Goal: Information Seeking & Learning: Learn about a topic

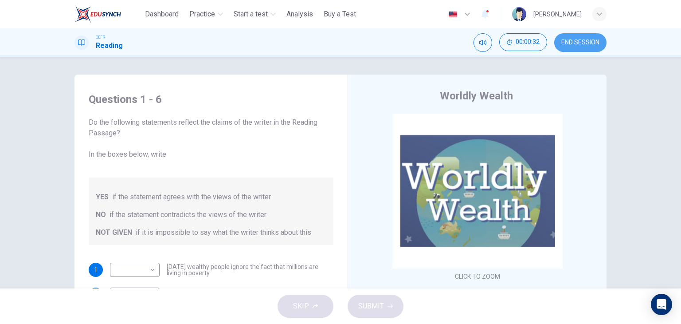
click at [558, 39] on button "END SESSION" at bounding box center [580, 42] width 52 height 19
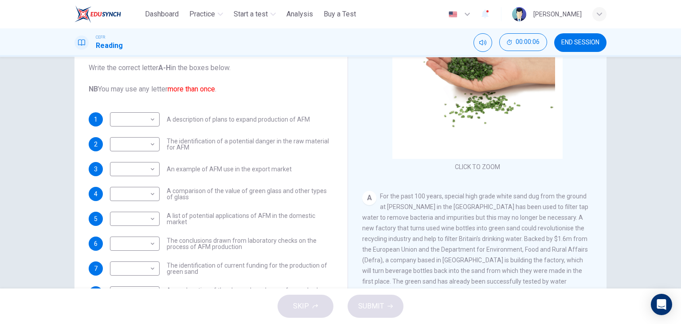
scroll to position [58, 0]
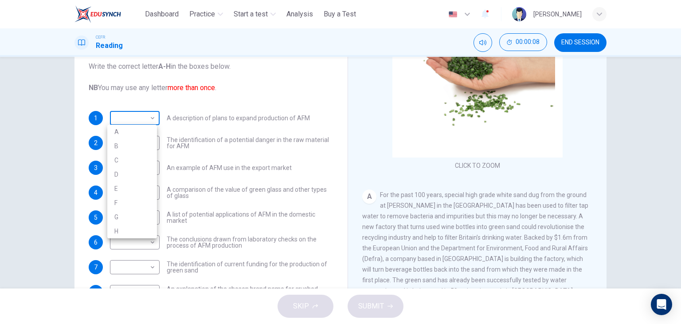
click at [133, 117] on body "This site uses cookies, as explained in our Privacy Policy . If you agree to th…" at bounding box center [340, 162] width 681 height 324
click at [133, 117] on div at bounding box center [340, 162] width 681 height 324
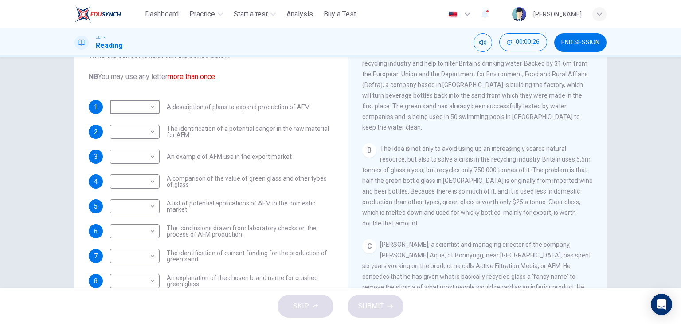
scroll to position [231, 0]
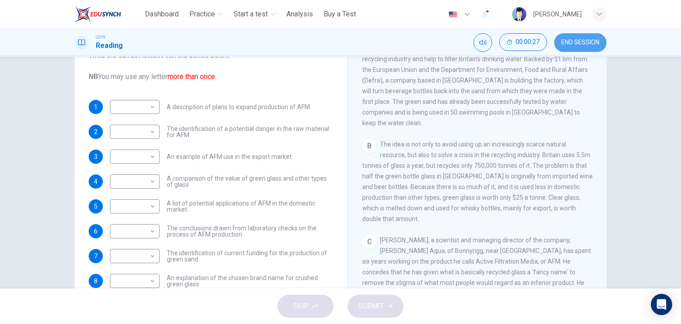
click at [575, 43] on span "END SESSION" at bounding box center [580, 42] width 38 height 7
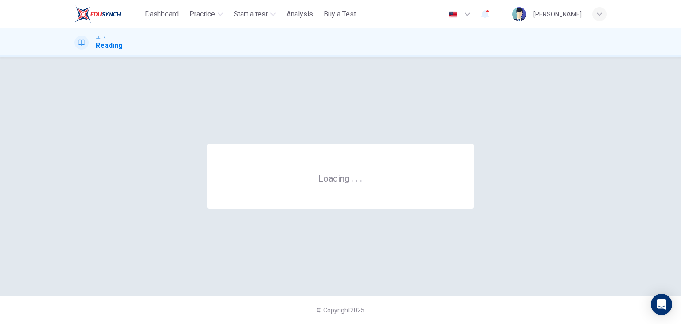
scroll to position [0, 0]
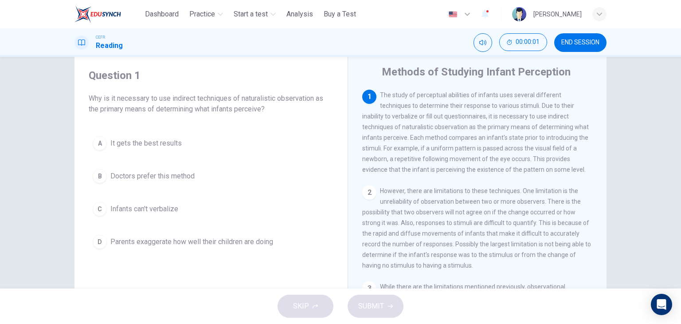
scroll to position [30, 0]
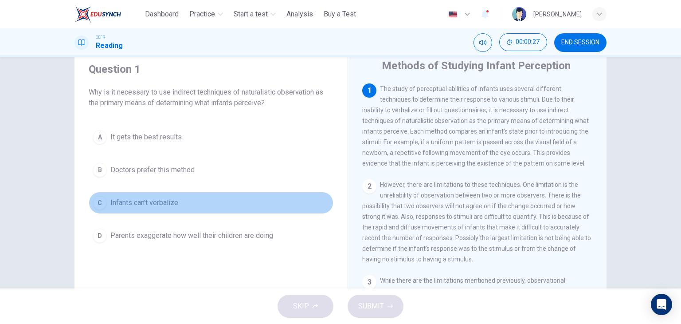
click at [183, 201] on button "C Infants can't verbalize" at bounding box center [211, 202] width 245 height 22
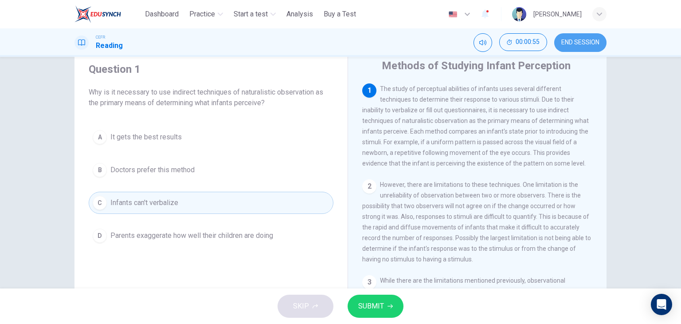
click at [584, 41] on span "END SESSION" at bounding box center [580, 42] width 38 height 7
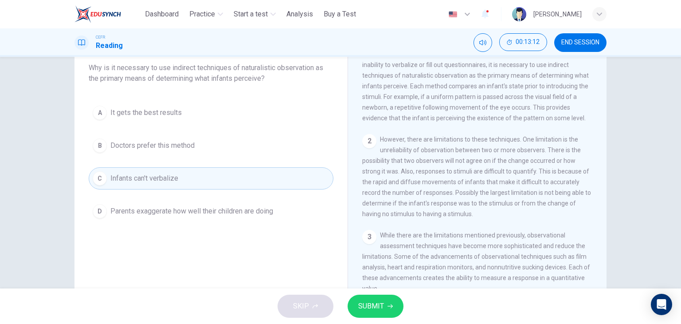
scroll to position [19, 0]
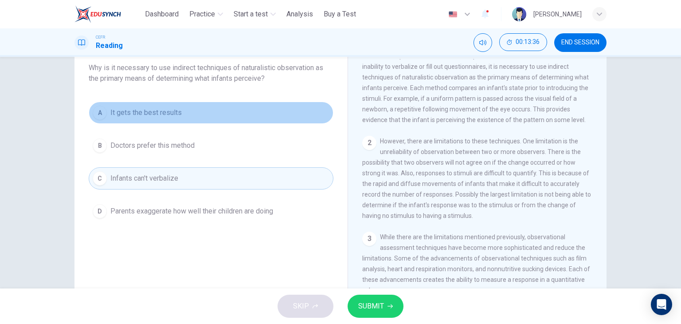
click at [187, 113] on button "A It gets the best results" at bounding box center [211, 112] width 245 height 22
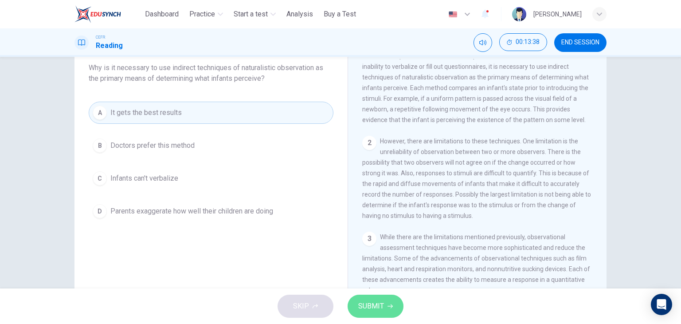
click at [393, 311] on button "SUBMIT" at bounding box center [375, 305] width 56 height 23
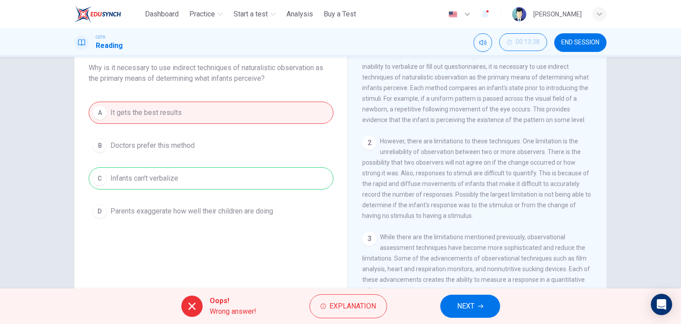
click at [262, 176] on div "A It gets the best results B Doctors prefer this method C Infants can't verbali…" at bounding box center [211, 161] width 245 height 121
click at [466, 304] on span "NEXT" at bounding box center [465, 306] width 17 height 12
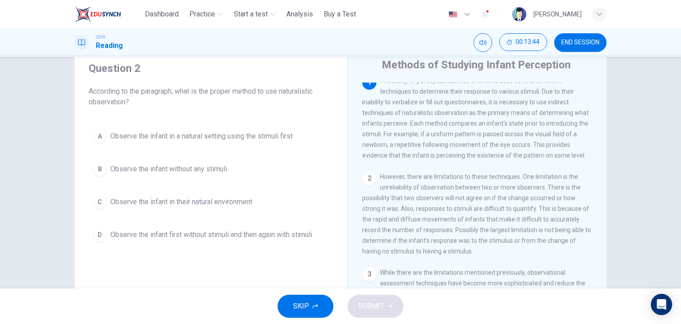
scroll to position [0, 0]
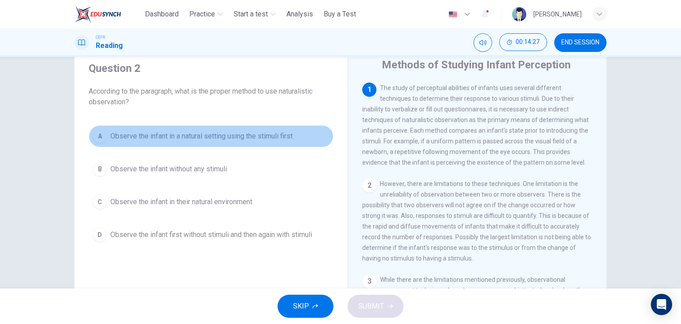
click at [251, 137] on span "Observe the infant in a natural setting using the stimuli first" at bounding box center [201, 136] width 182 height 11
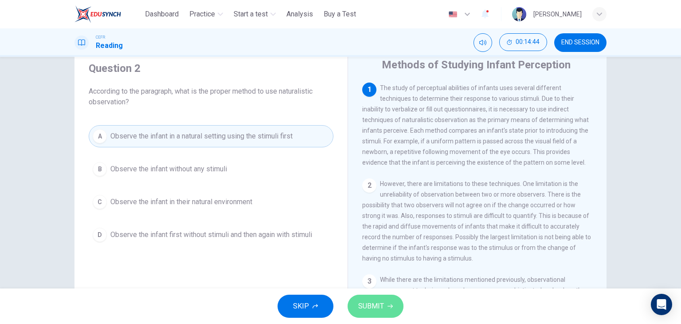
click at [372, 298] on button "SUBMIT" at bounding box center [375, 305] width 56 height 23
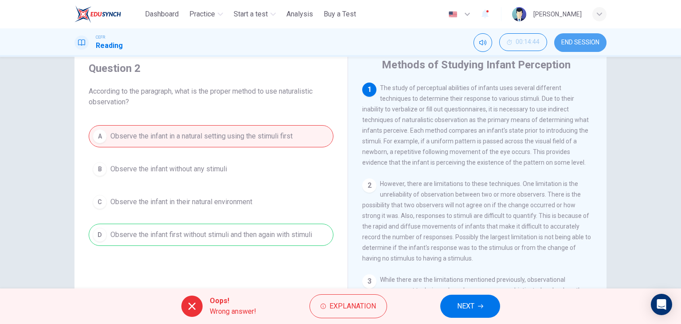
click at [577, 40] on span "END SESSION" at bounding box center [580, 42] width 38 height 7
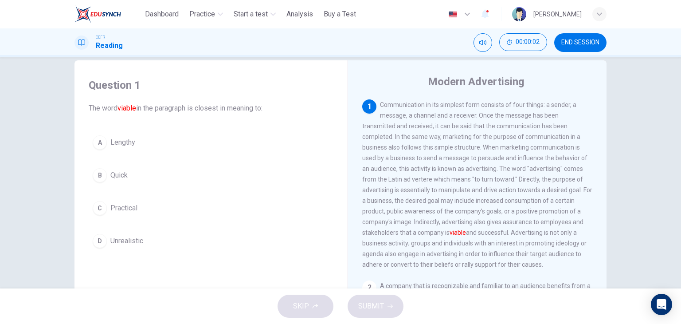
scroll to position [19, 0]
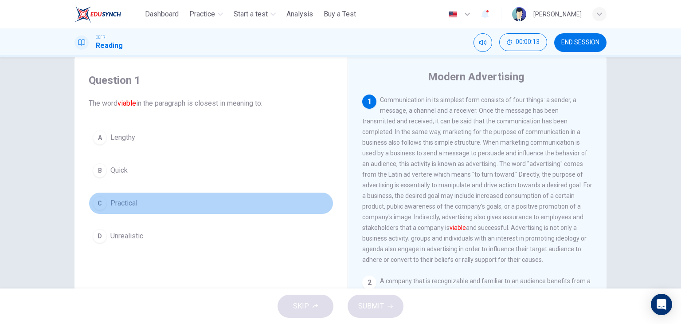
click at [140, 205] on button "C Practical" at bounding box center [211, 203] width 245 height 22
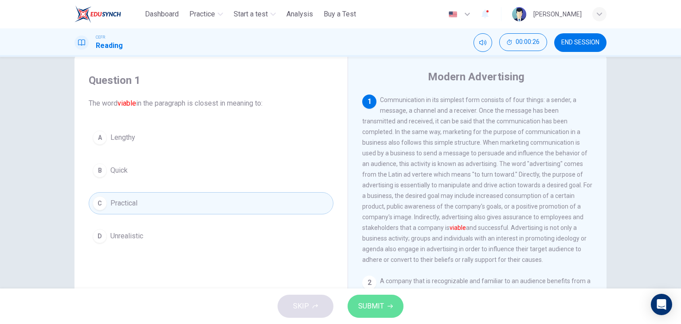
click at [376, 305] on span "SUBMIT" at bounding box center [371, 306] width 26 height 12
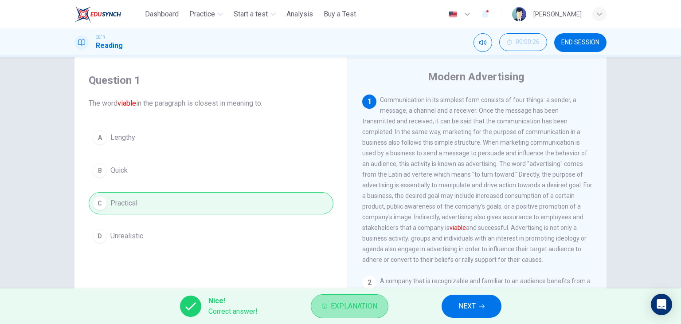
click at [315, 301] on button "Explanation" at bounding box center [350, 306] width 78 height 24
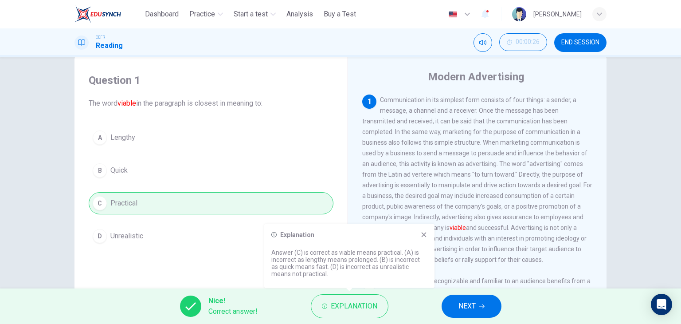
click at [422, 233] on icon at bounding box center [423, 234] width 7 height 7
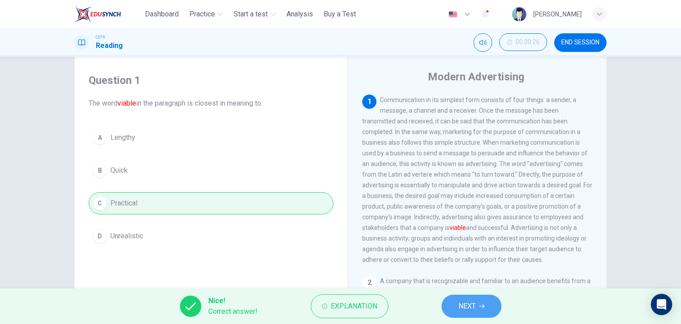
click at [457, 299] on button "NEXT" at bounding box center [471, 305] width 60 height 23
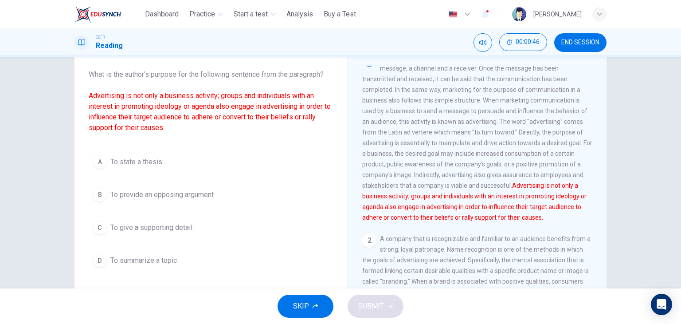
scroll to position [62, 0]
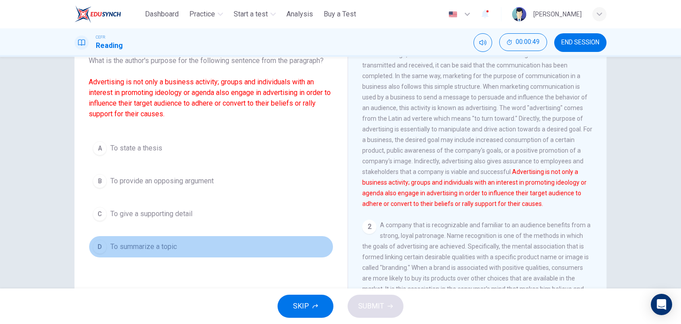
click at [172, 250] on span "To summarize a topic" at bounding box center [143, 246] width 66 height 11
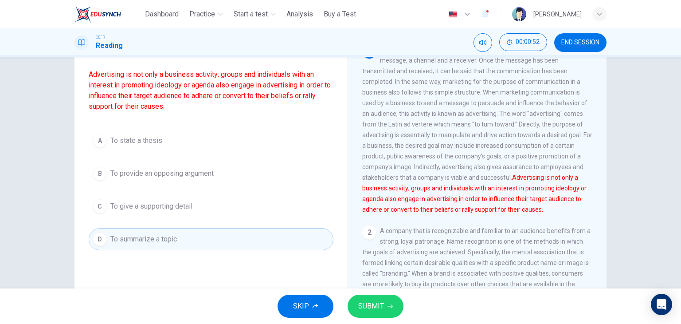
scroll to position [70, 0]
click at [365, 300] on span "SUBMIT" at bounding box center [371, 306] width 26 height 12
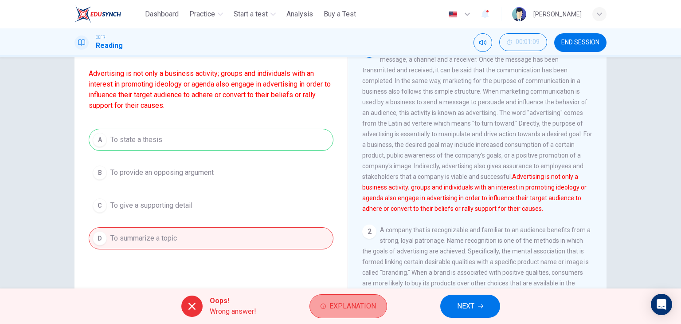
click at [359, 307] on span "Explanation" at bounding box center [352, 306] width 47 height 12
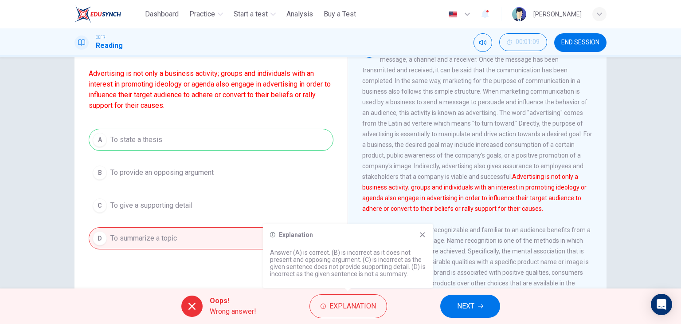
click at [434, 284] on div "2 A company that is recognizable and familiar to an audience benefits from a st…" at bounding box center [477, 272] width 230 height 96
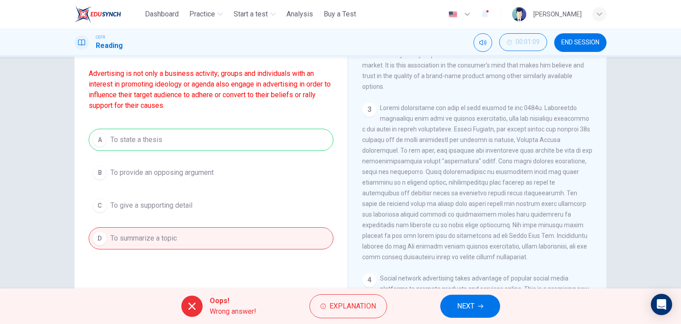
scroll to position [235, 0]
